Goal: Transaction & Acquisition: Purchase product/service

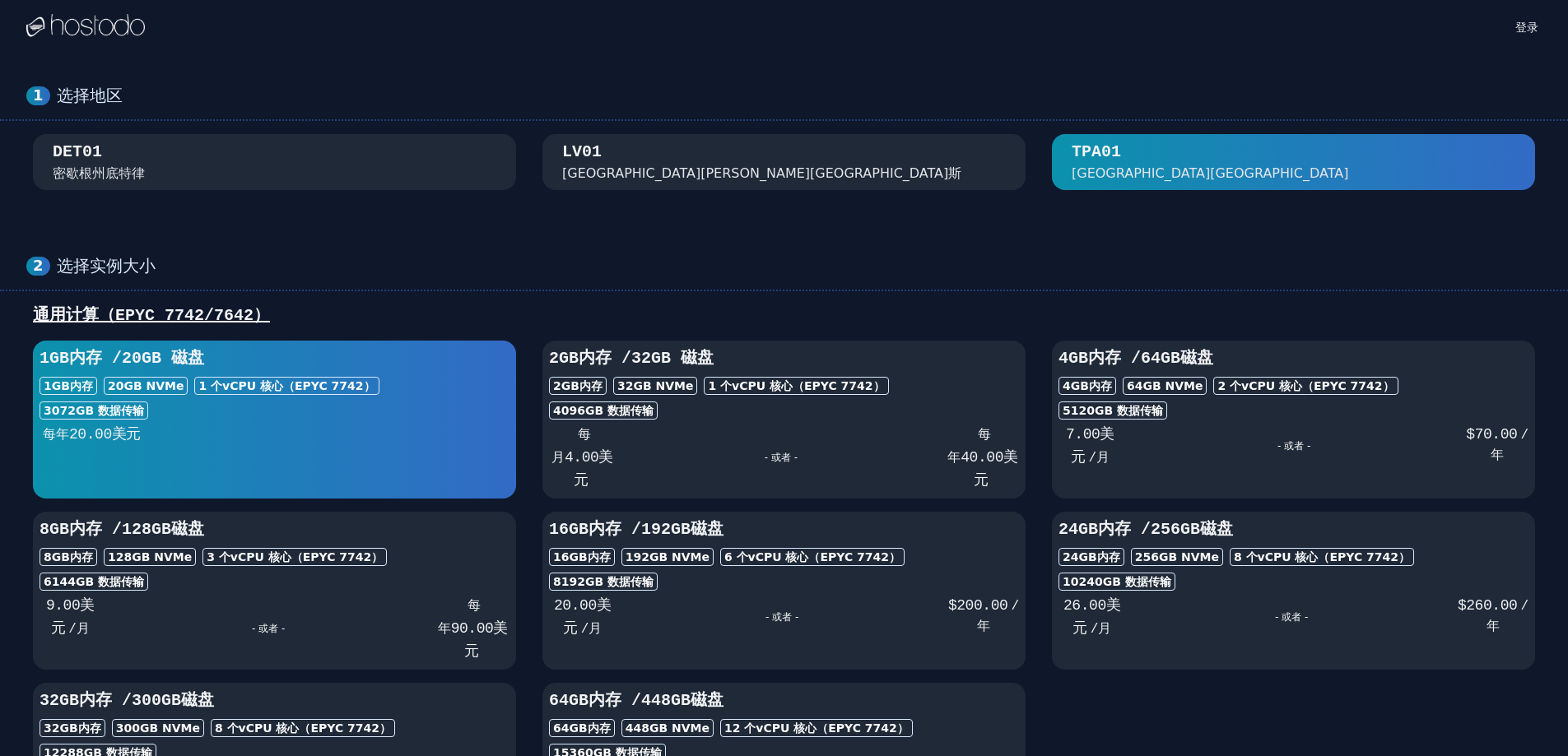
click at [590, 264] on div "选择实例大小" at bounding box center [799, 267] width 1485 height 21
